Goal: Navigation & Orientation: Find specific page/section

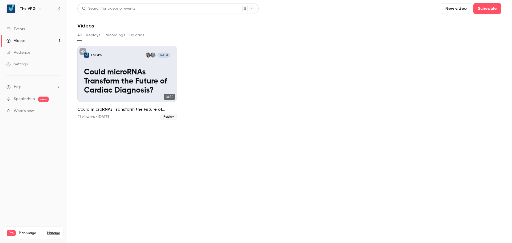
click at [29, 29] on link "Events" at bounding box center [33, 29] width 67 height 12
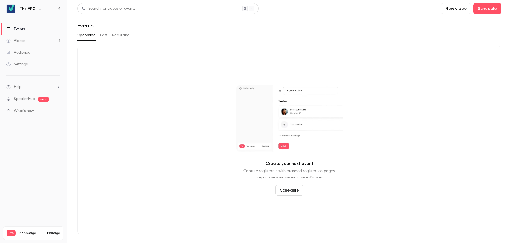
click at [102, 35] on button "Past" at bounding box center [104, 35] width 8 height 9
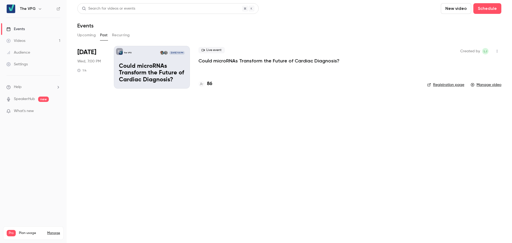
click at [31, 42] on link "Videos 1" at bounding box center [33, 41] width 67 height 12
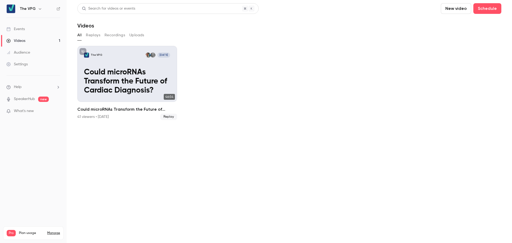
click at [174, 151] on section "Search for videos or events New video Schedule Videos All Replays Recordings Up…" at bounding box center [289, 121] width 424 height 236
click at [21, 29] on div "Events" at bounding box center [15, 28] width 18 height 5
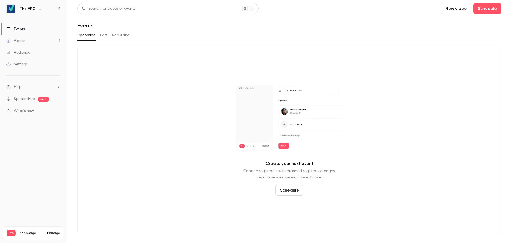
click at [105, 37] on button "Past" at bounding box center [104, 35] width 8 height 9
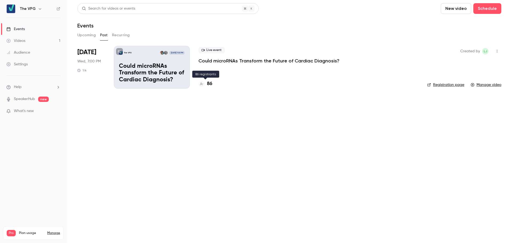
click at [206, 87] on div "86" at bounding box center [205, 83] width 14 height 7
